Goal: Information Seeking & Learning: Learn about a topic

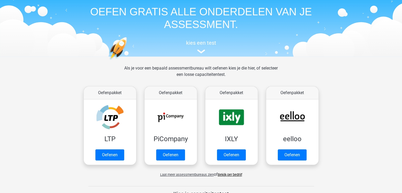
scroll to position [53, 0]
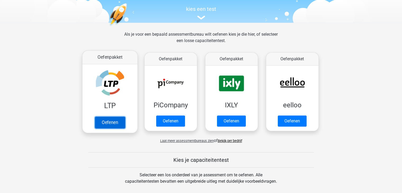
click at [116, 117] on link "Oefenen" at bounding box center [110, 123] width 30 height 12
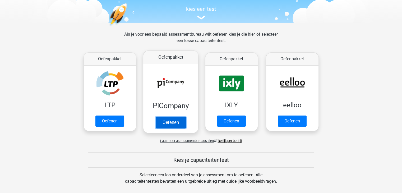
click at [173, 117] on link "Oefenen" at bounding box center [171, 123] width 30 height 12
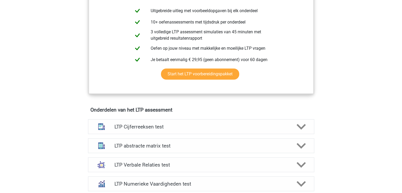
scroll to position [291, 0]
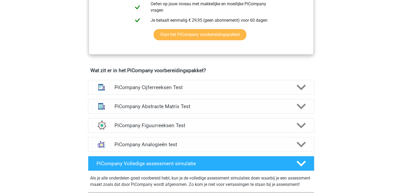
scroll to position [291, 0]
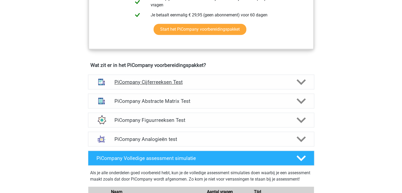
click at [177, 85] on h4 "PiCompany Cijferreeksen Test" at bounding box center [201, 82] width 173 height 6
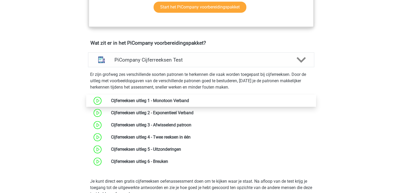
scroll to position [344, 0]
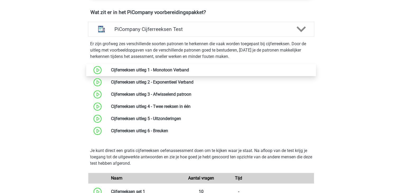
click at [189, 73] on link at bounding box center [189, 69] width 0 height 5
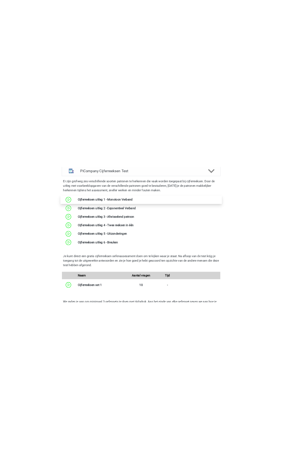
scroll to position [318, 0]
